Goal: Information Seeking & Learning: Learn about a topic

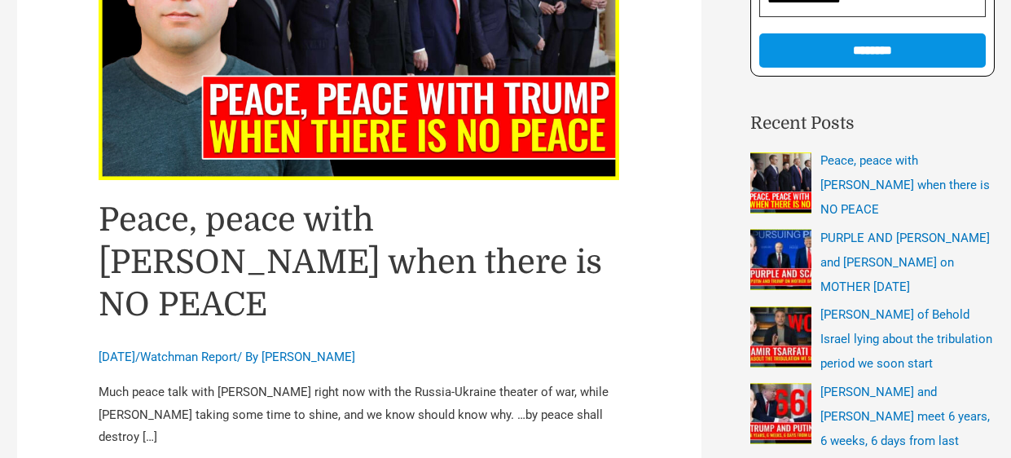
scroll to position [423, 0]
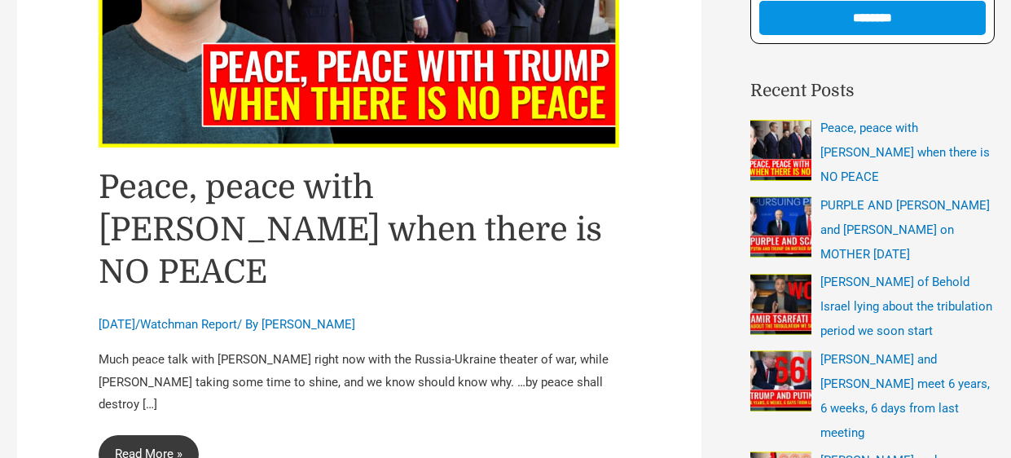
click at [161, 435] on link "Peace, peace with Trump when there is NO PEACE Read More »" at bounding box center [149, 454] width 100 height 39
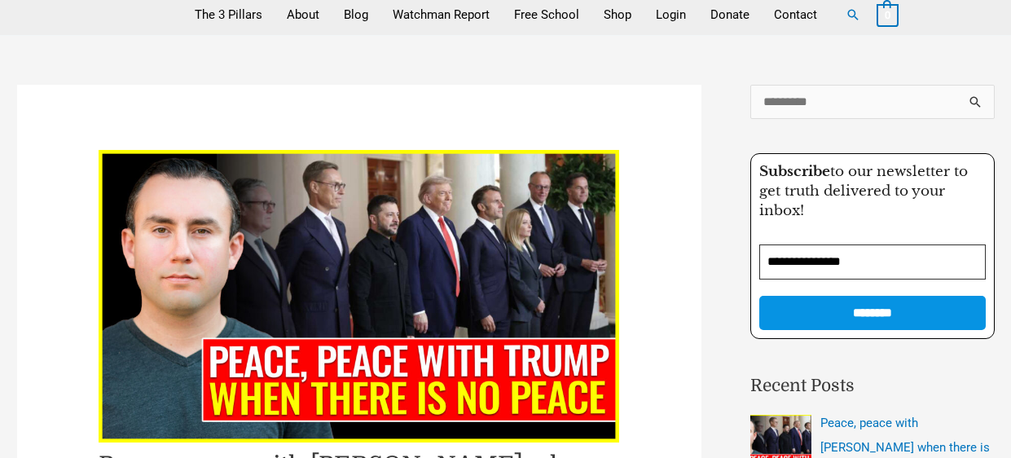
scroll to position [32, 0]
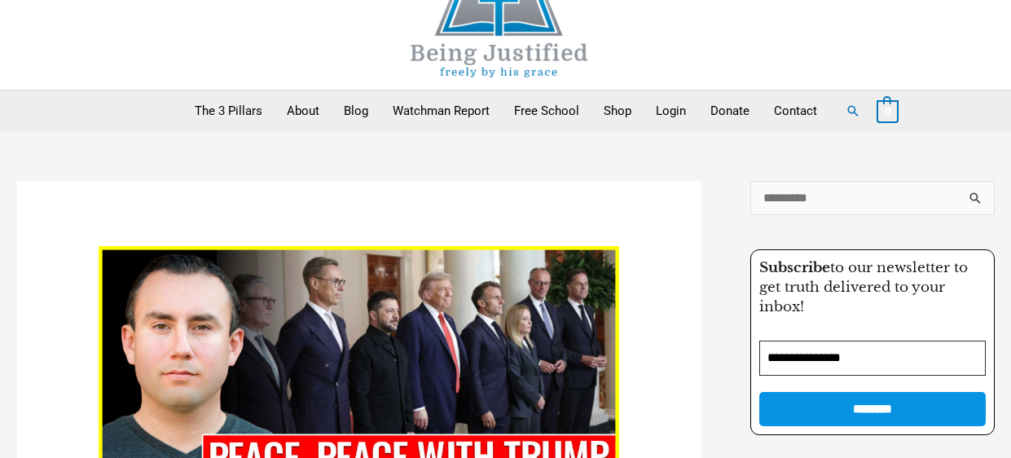
scroll to position [32, 0]
